Goal: Check status

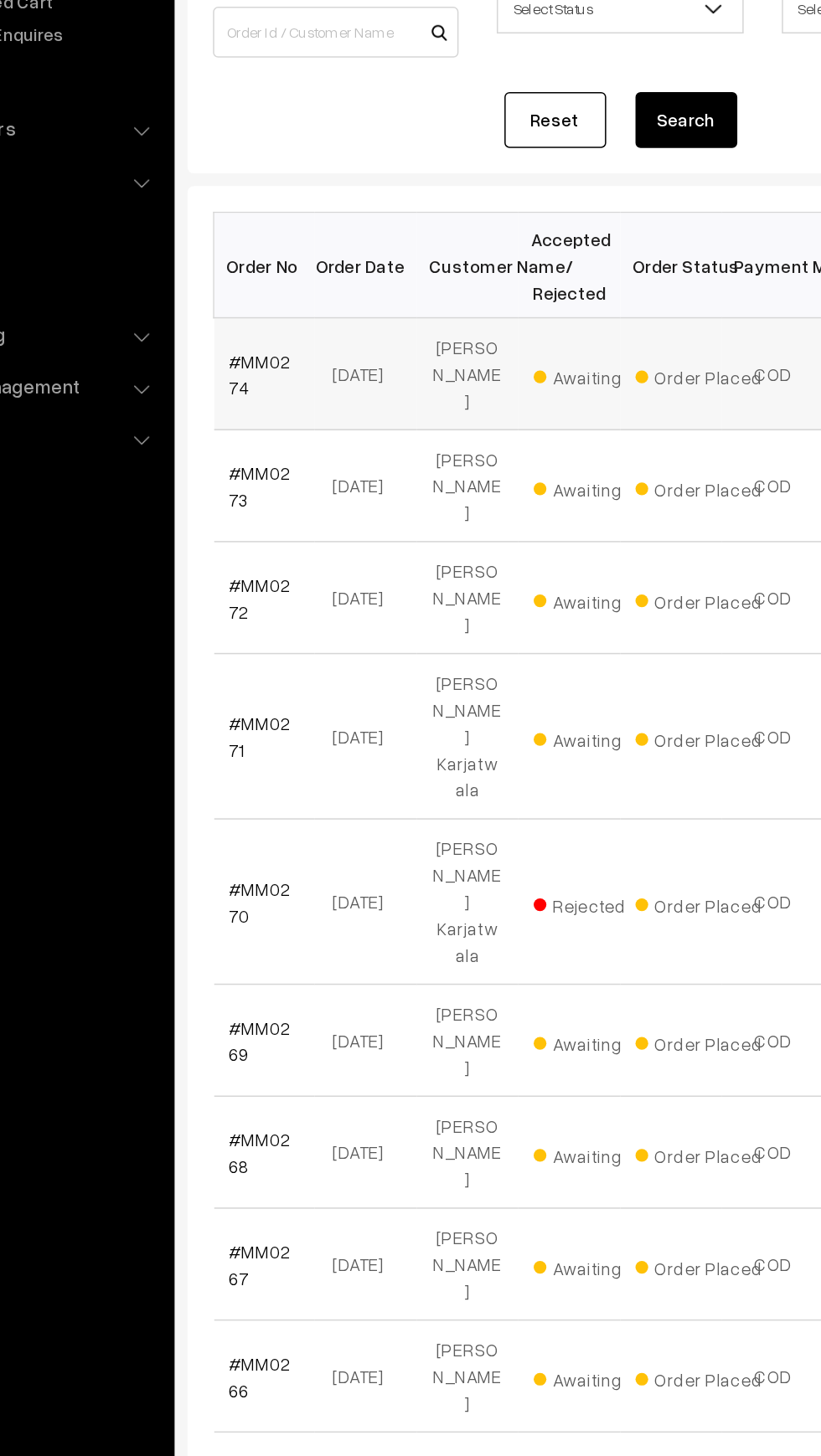
click at [303, 456] on td "#MM0274" at bounding box center [286, 453] width 67 height 74
click at [269, 441] on link "#MM0274" at bounding box center [283, 454] width 41 height 32
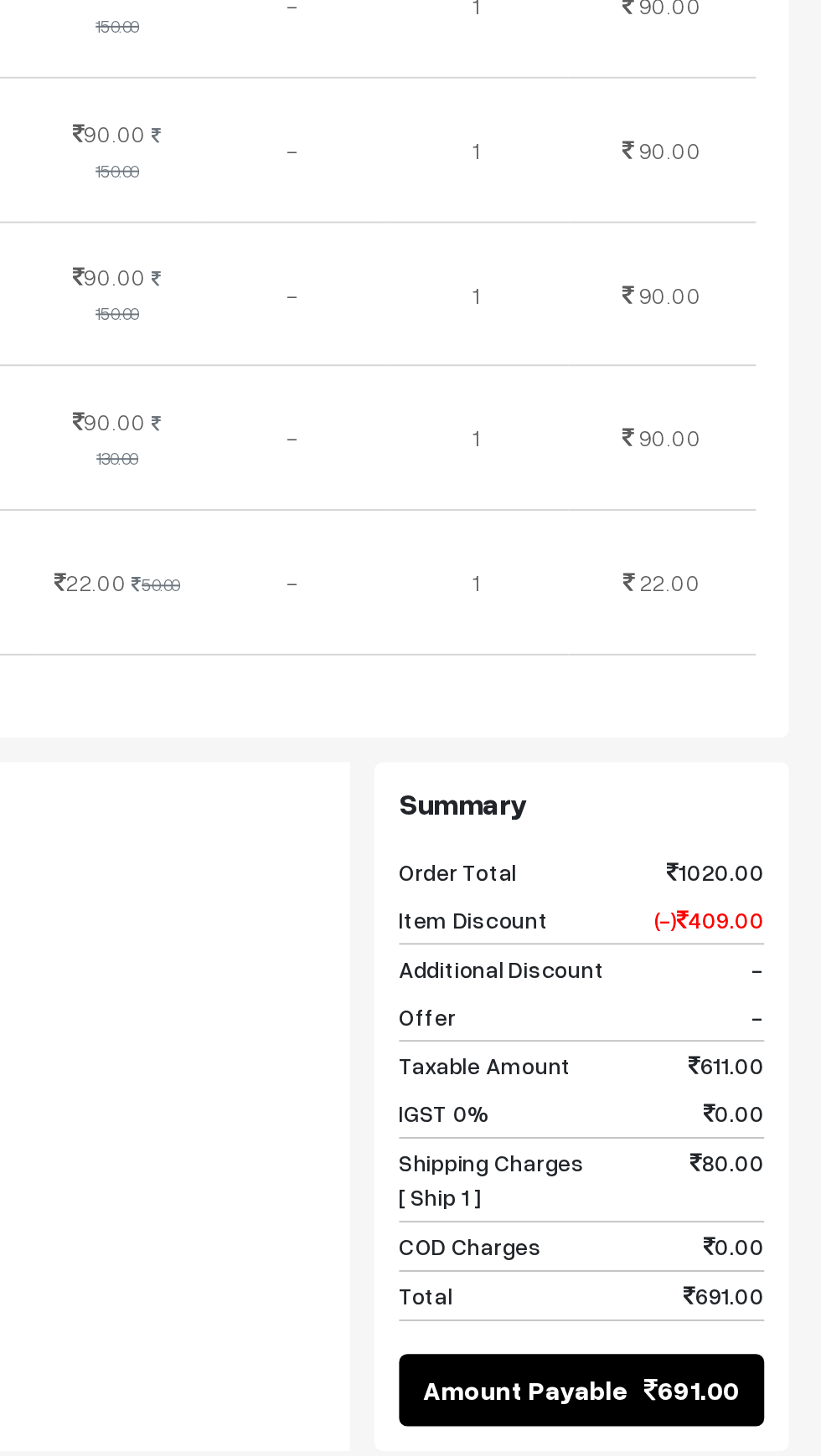
scroll to position [562, 0]
